Goal: Obtain resource: Download file/media

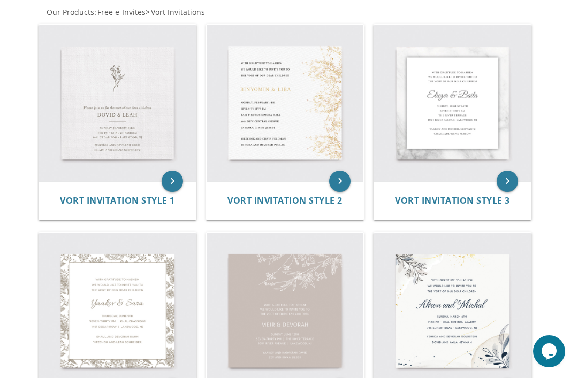
scroll to position [262, 0]
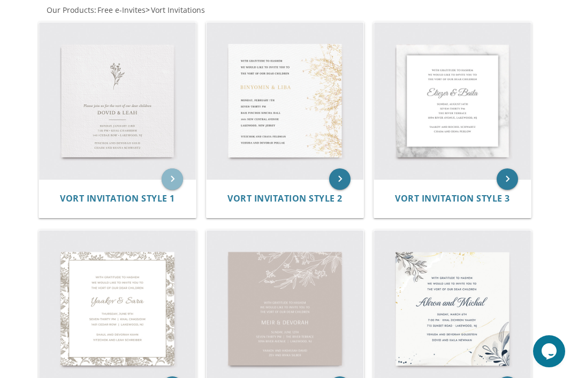
click at [170, 183] on icon "keyboard_arrow_right" at bounding box center [172, 179] width 21 height 21
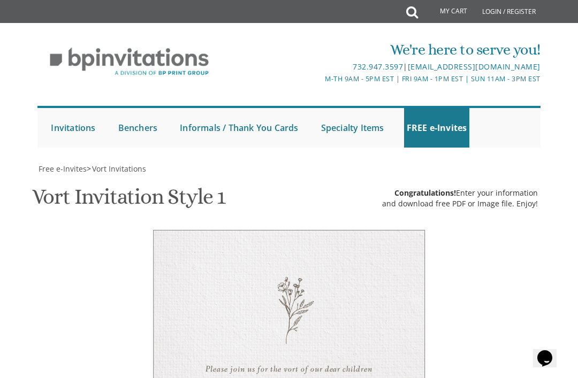
scroll to position [402, 0]
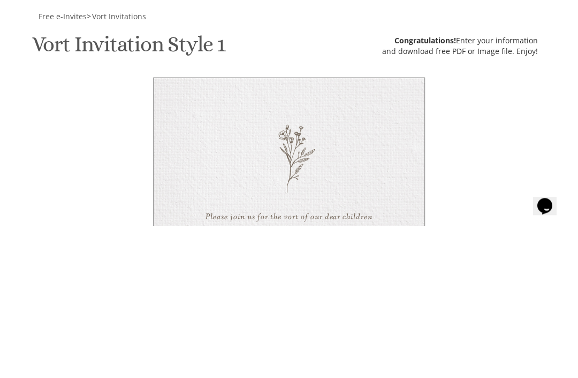
type textarea "Yanky & [PERSON_NAME]"
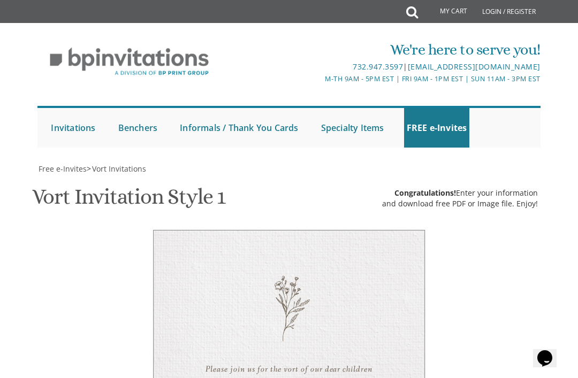
scroll to position [448, 0]
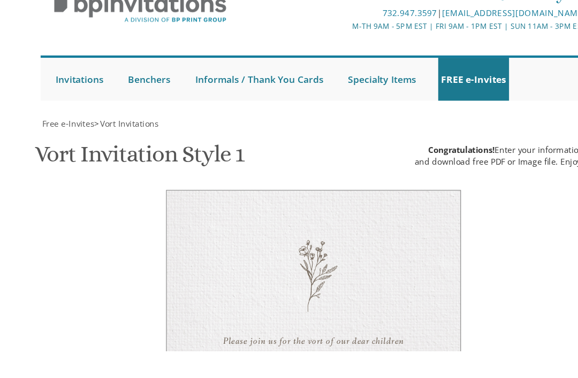
scroll to position [646, 0]
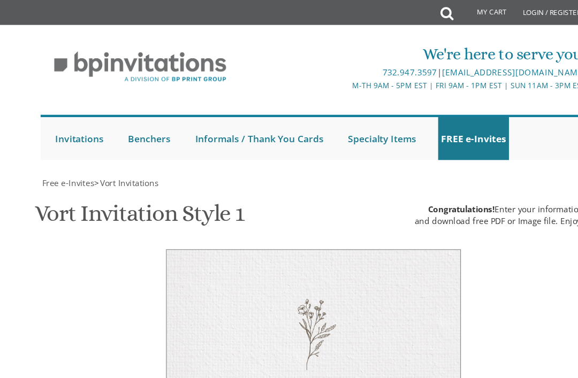
scroll to position [484, 0]
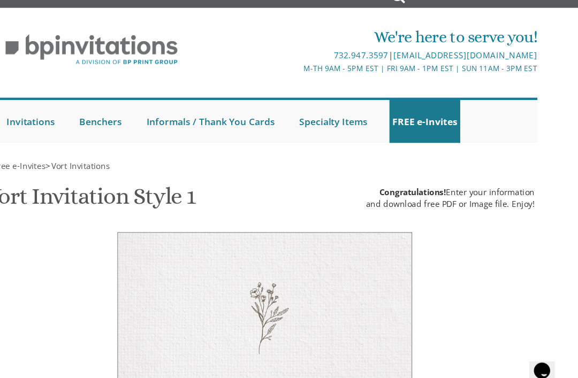
paste textarea "[PERSON_NAME] and [PERSON_NAME] [DATE] 7:30 The Oasis Room ([GEOGRAPHIC_DATA] o…"
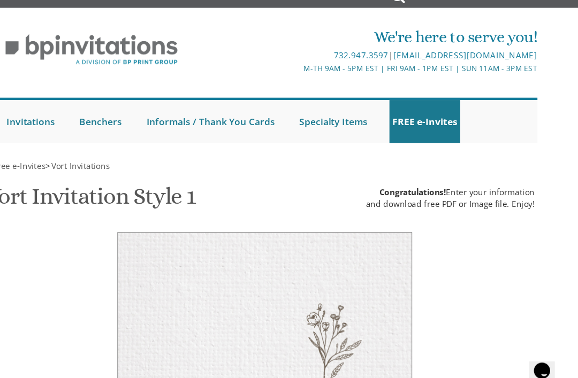
scroll to position [13, 0]
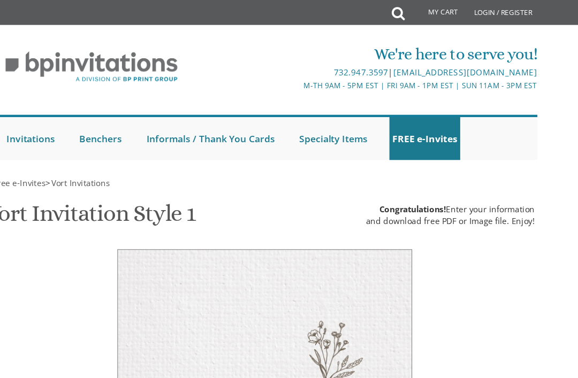
scroll to position [77, 0]
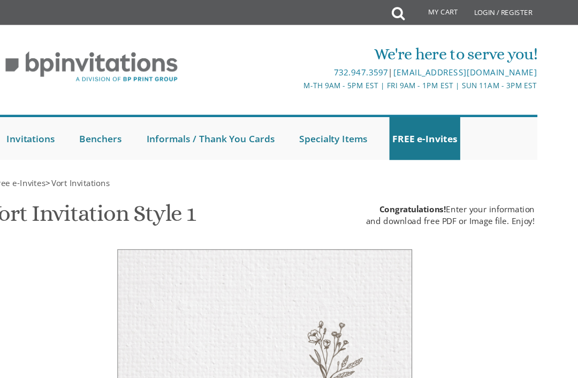
paste textarea "The Oasis Room (Bais Tefila of [GEOGRAPHIC_DATA])"
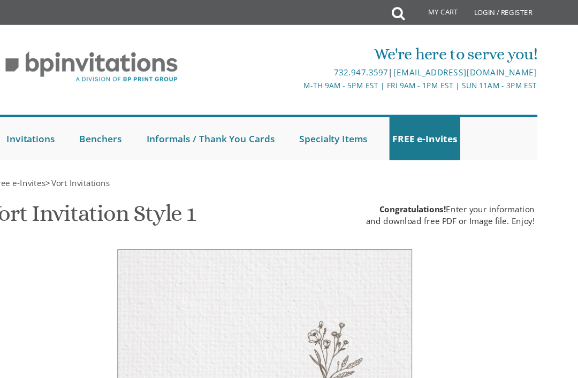
paste textarea "[STREET_ADDRESS][PERSON_NAME]"
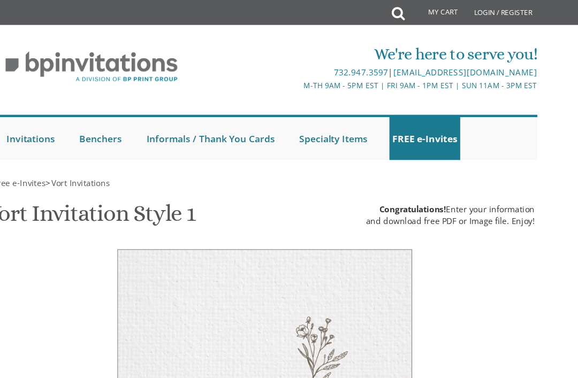
type textarea "[DATE] 7:30 pm • The Oasis Room ([GEOGRAPHIC_DATA] of Inwood) [STREET_ADDRESS][…"
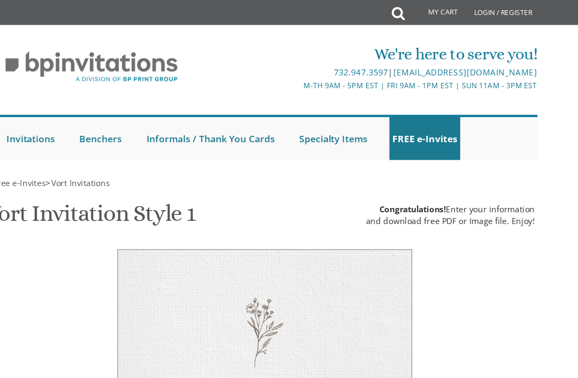
paste textarea "[DATE] 7:30 pm • The Oasis Room ([GEOGRAPHIC_DATA] of Inwood) [STREET_ADDRESS][…"
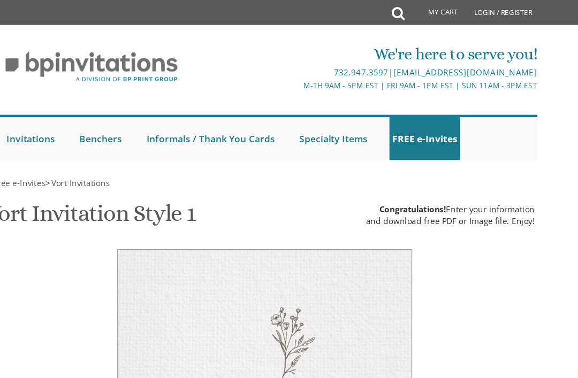
type textarea "[DATE] 7:30 pm • The Oasis Room ([GEOGRAPHIC_DATA] of Inwood) [STREET_ADDRESS][…"
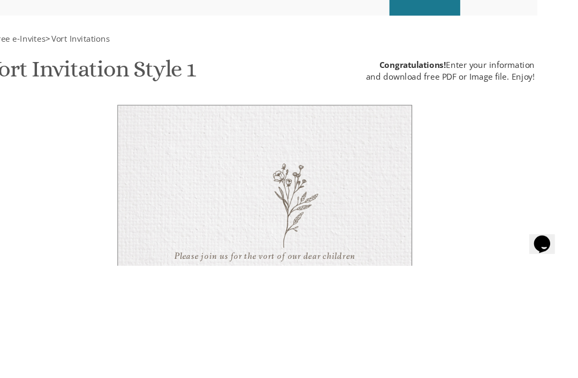
scroll to position [504, 0]
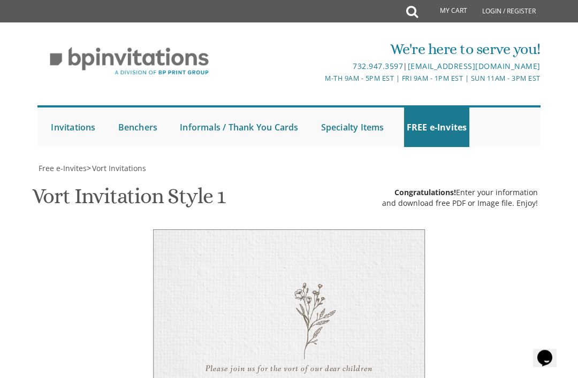
scroll to position [540, 0]
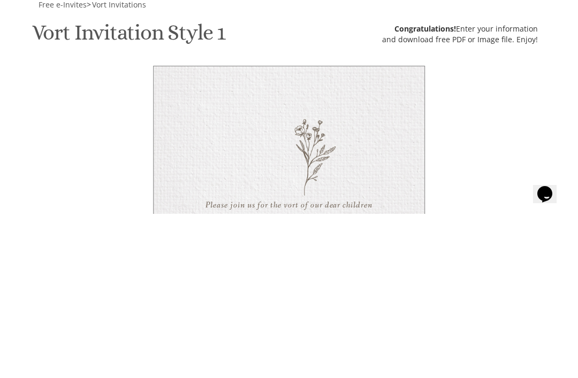
type input "[EMAIL_ADDRESS][DOMAIN_NAME]"
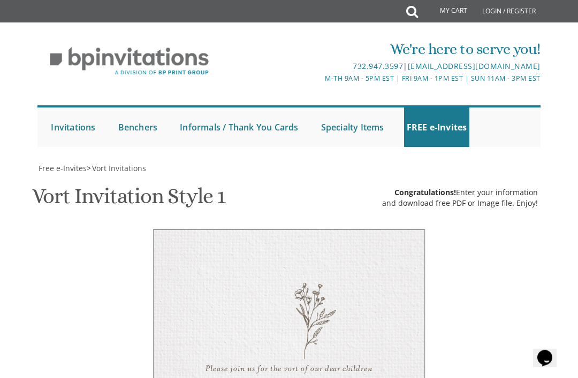
scroll to position [0, 0]
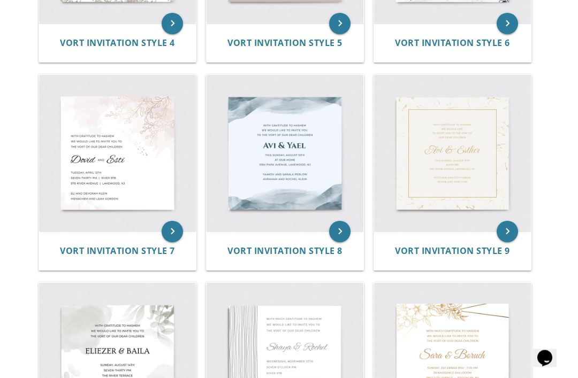
scroll to position [627, 0]
